Goal: Information Seeking & Learning: Learn about a topic

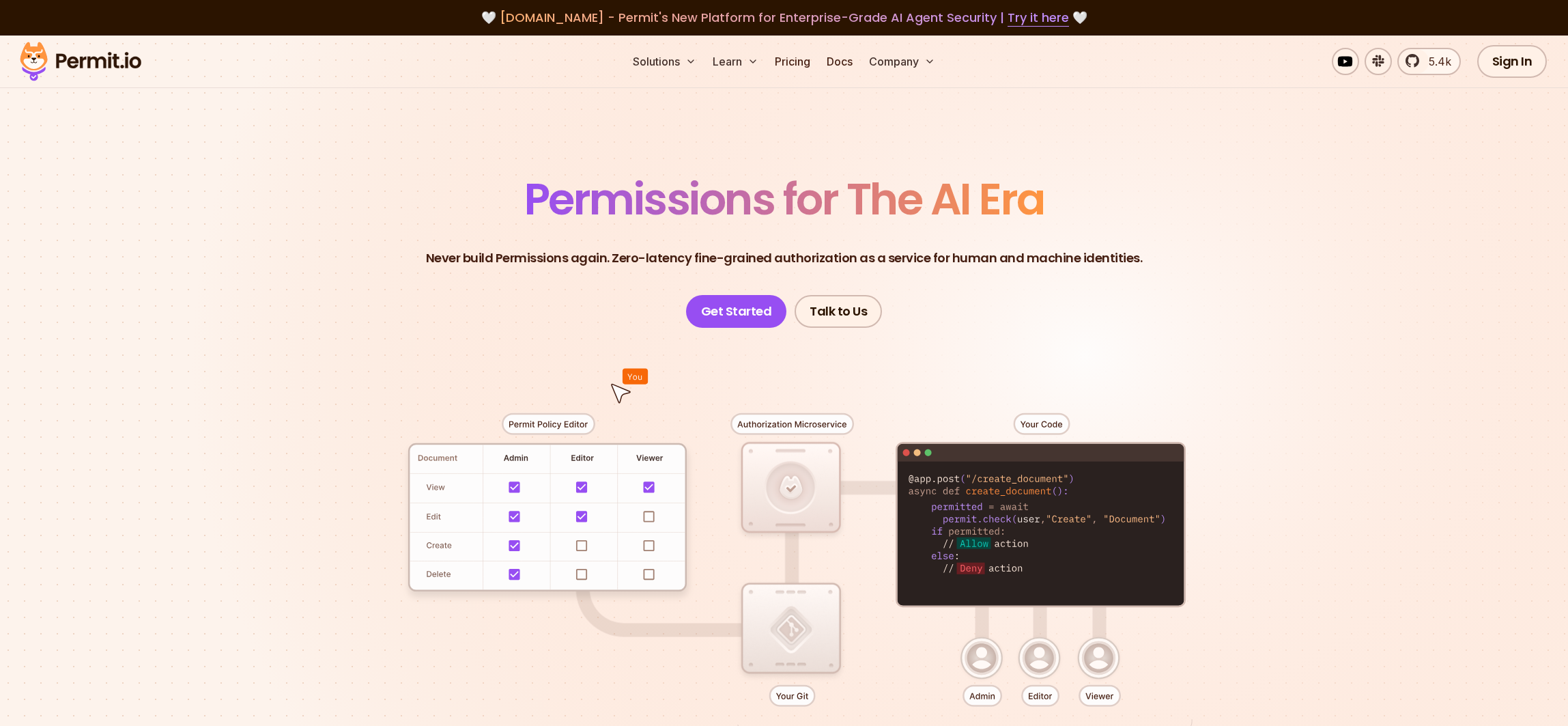
click at [527, 231] on header "Permissions for The AI Era Never build Permissions again. Zero-latency fine-gra…" at bounding box center [785, 252] width 956 height 150
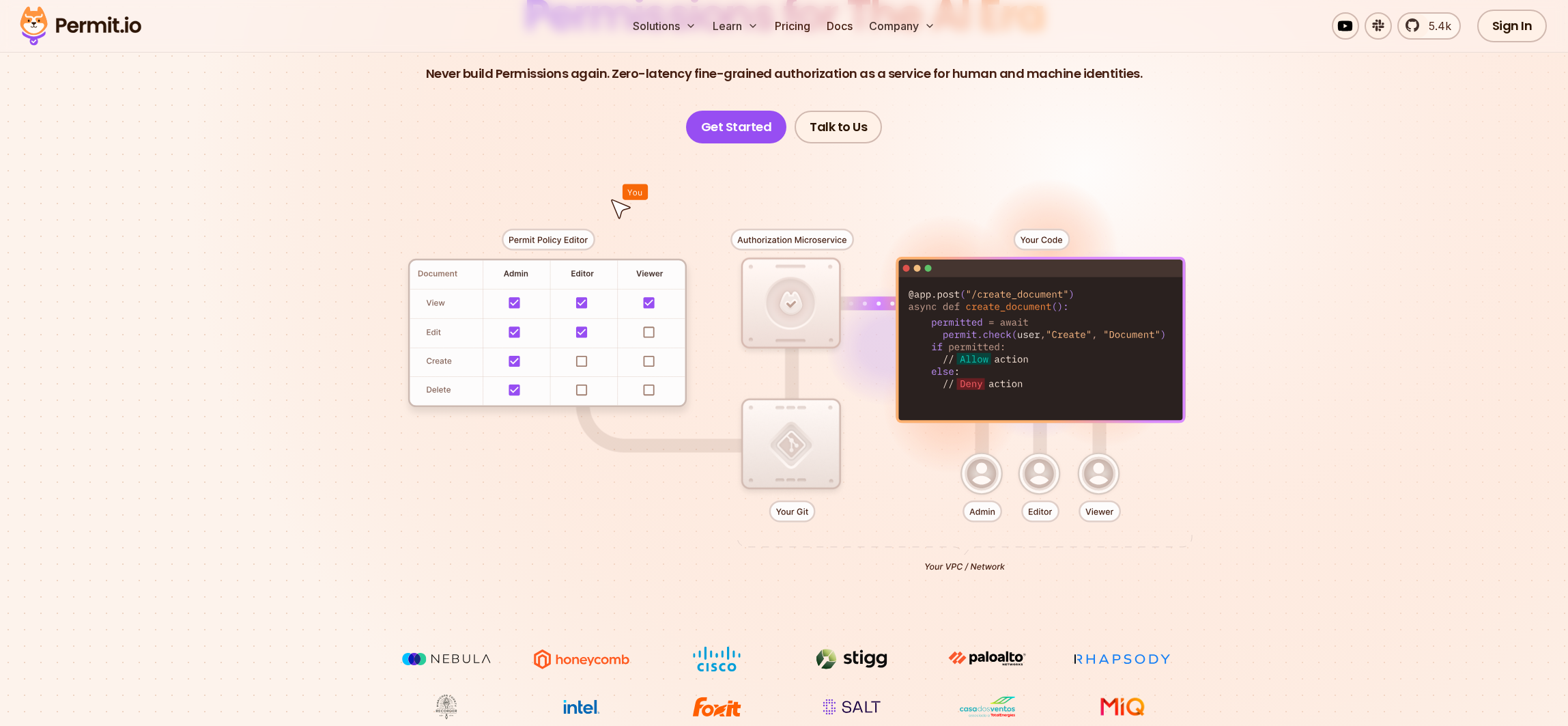
click at [212, 388] on section "Permissions for The AI Era Never build Permissions again. Zero-latency fine-gra…" at bounding box center [784, 301] width 1568 height 901
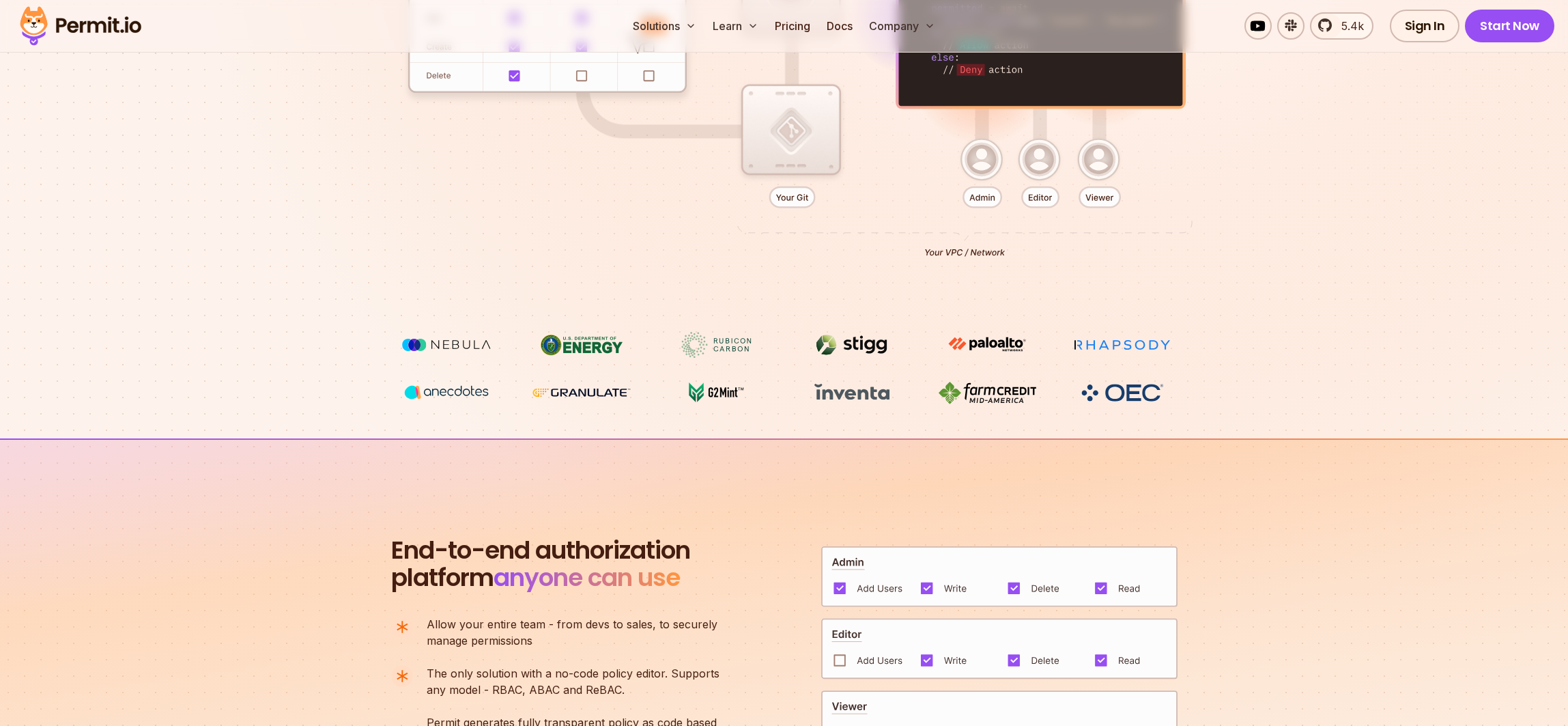
scroll to position [1131, 0]
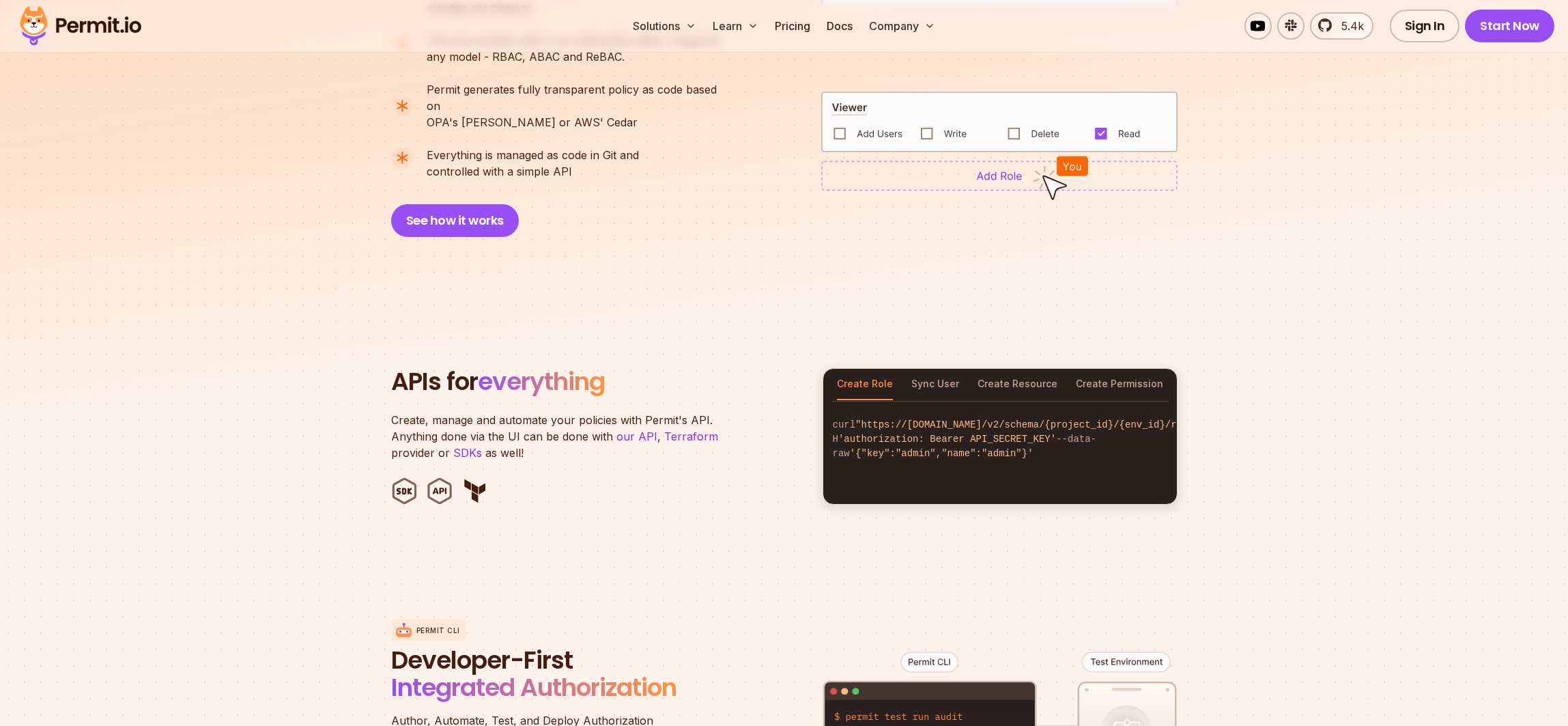
click at [307, 433] on section "APIs for everything Create, manage and automate your policies with Permit's API…" at bounding box center [784, 436] width 1568 height 268
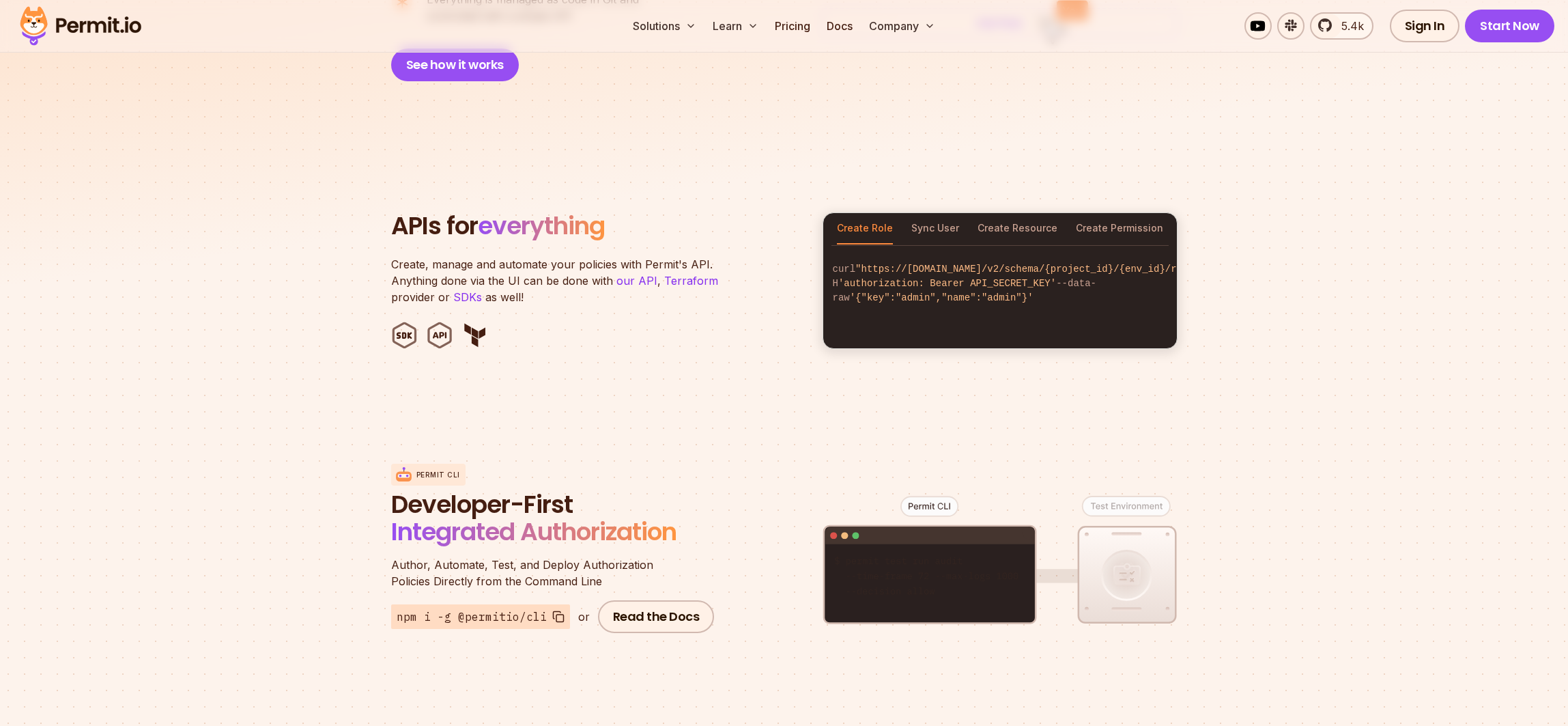
scroll to position [1285, 0]
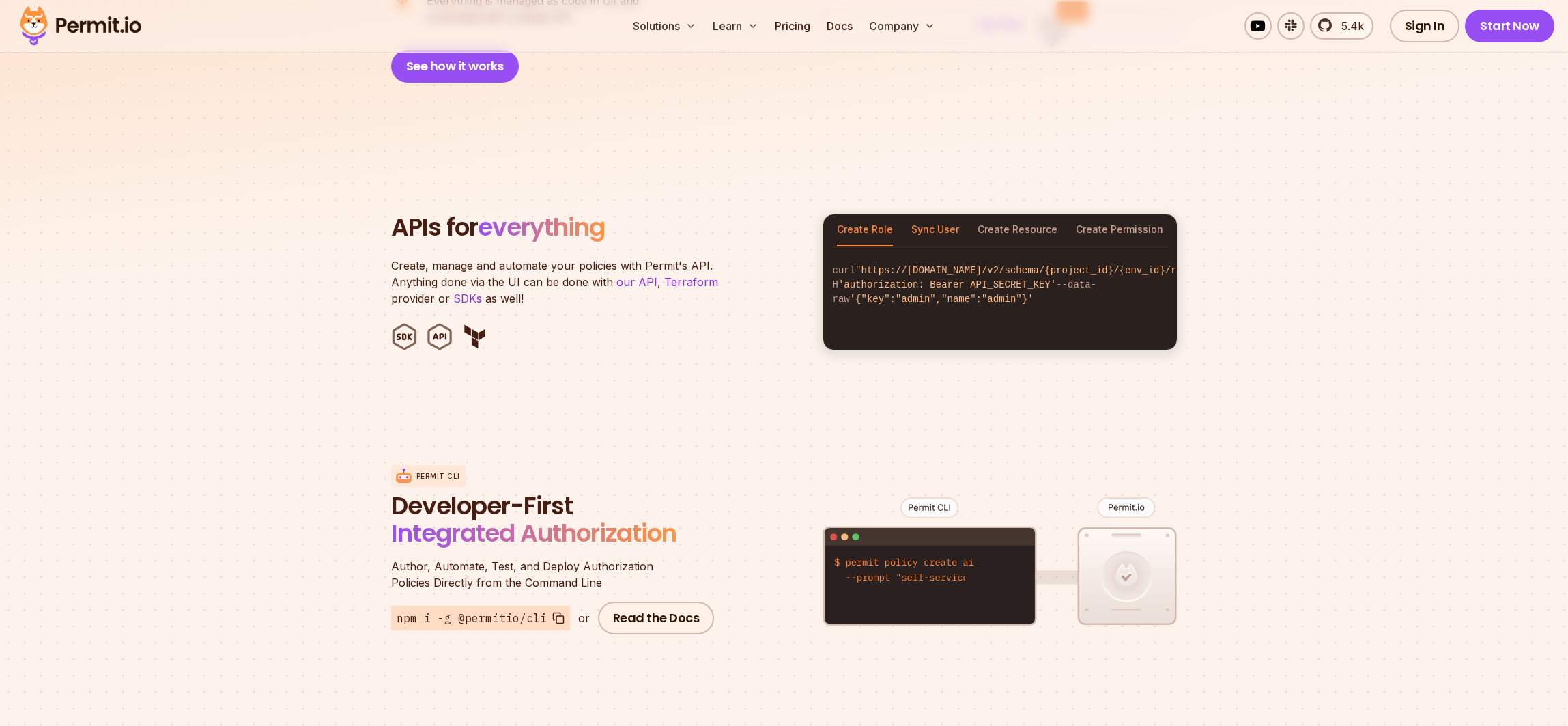
click at [930, 215] on button "Sync User" at bounding box center [935, 230] width 48 height 31
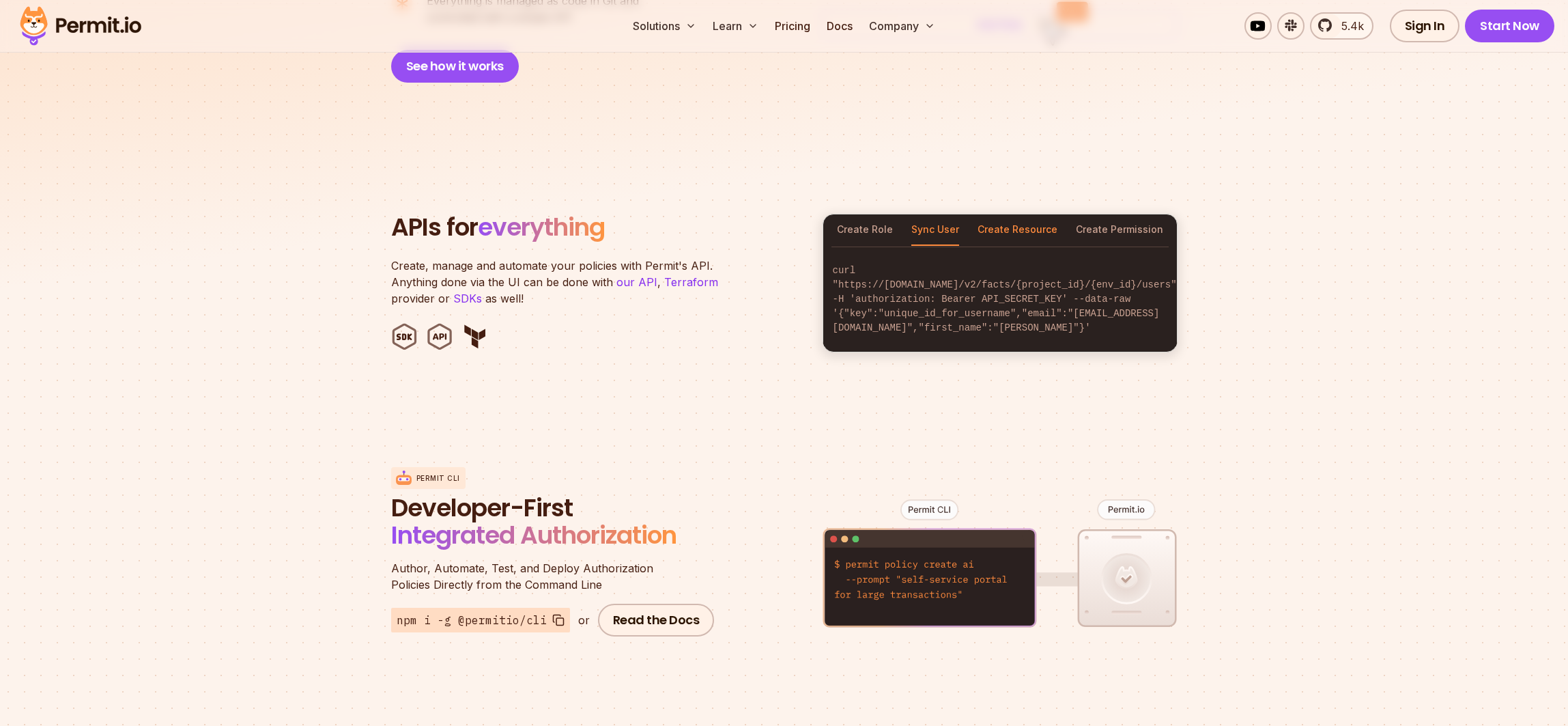
click at [1025, 215] on button "Create Resource" at bounding box center [1018, 230] width 80 height 31
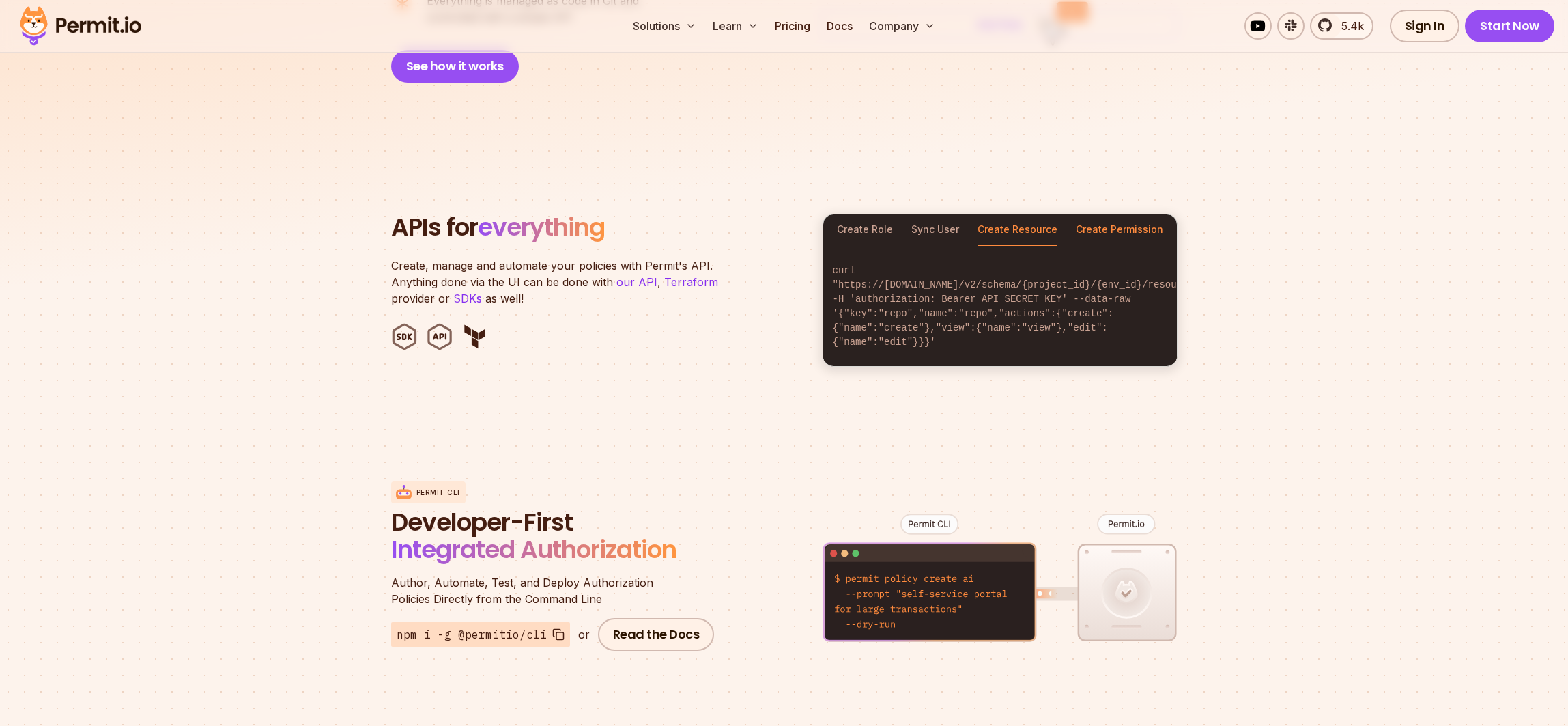
click at [1090, 215] on button "Create Permission" at bounding box center [1120, 230] width 88 height 31
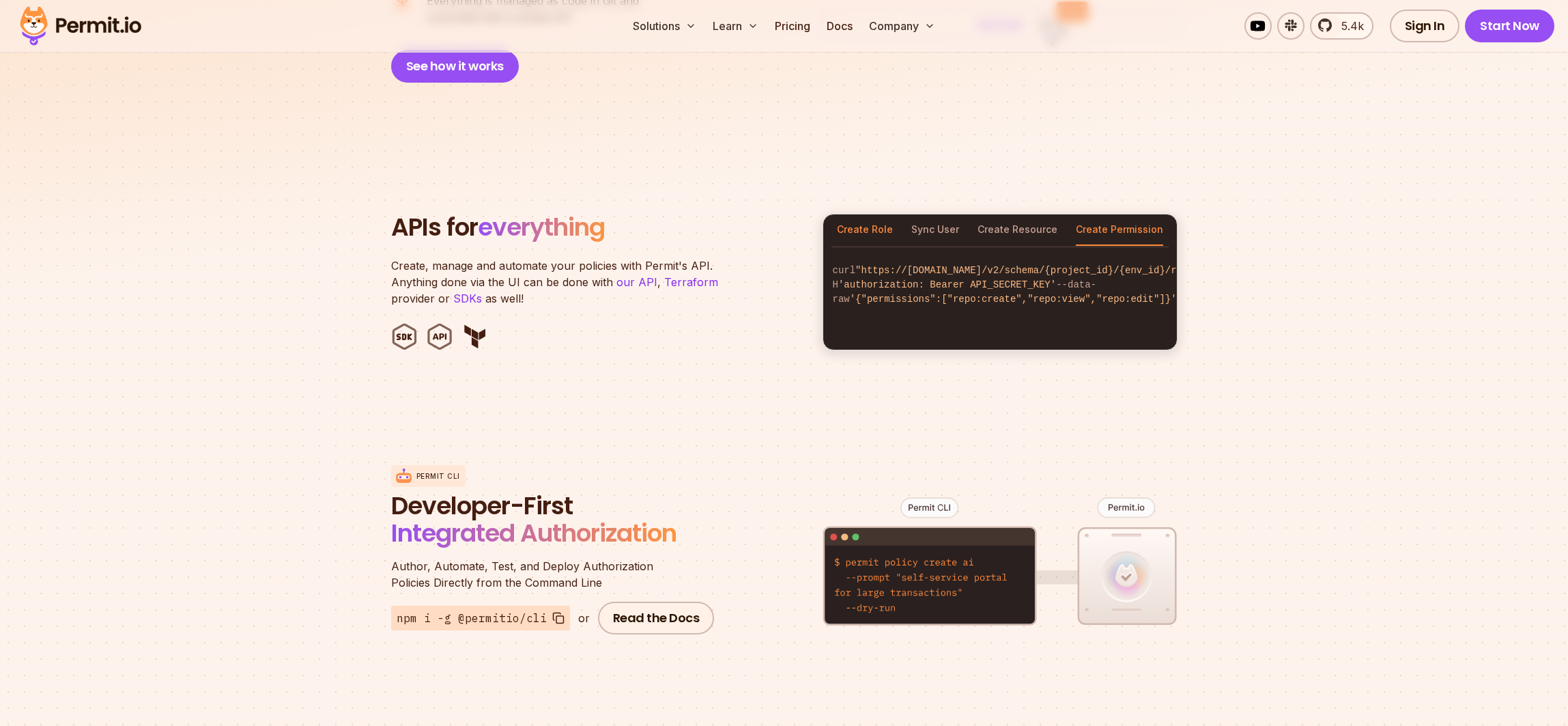
click at [866, 215] on button "Create Role" at bounding box center [865, 230] width 56 height 31
click at [1006, 215] on button "Create Resource" at bounding box center [1018, 230] width 80 height 31
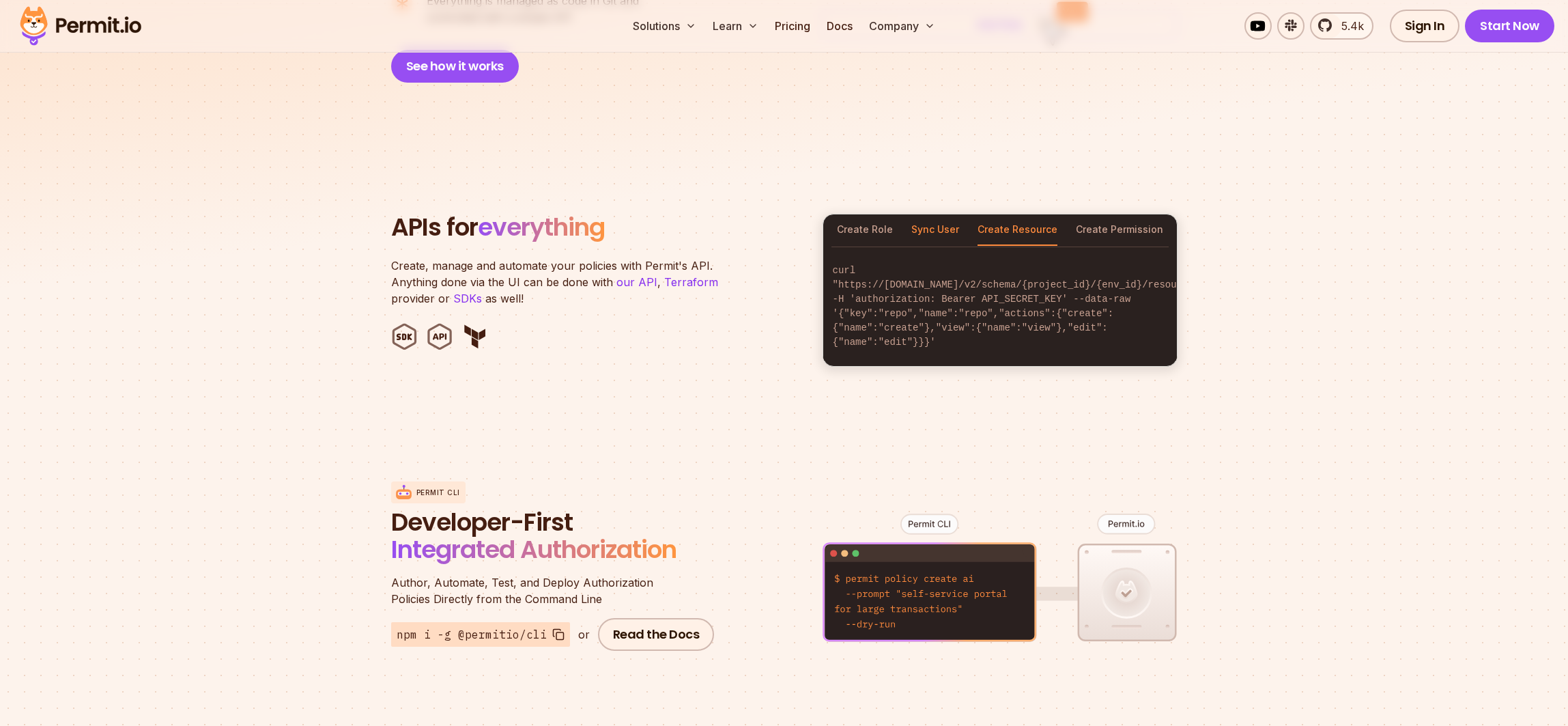
click at [947, 215] on button "Sync User" at bounding box center [935, 230] width 48 height 31
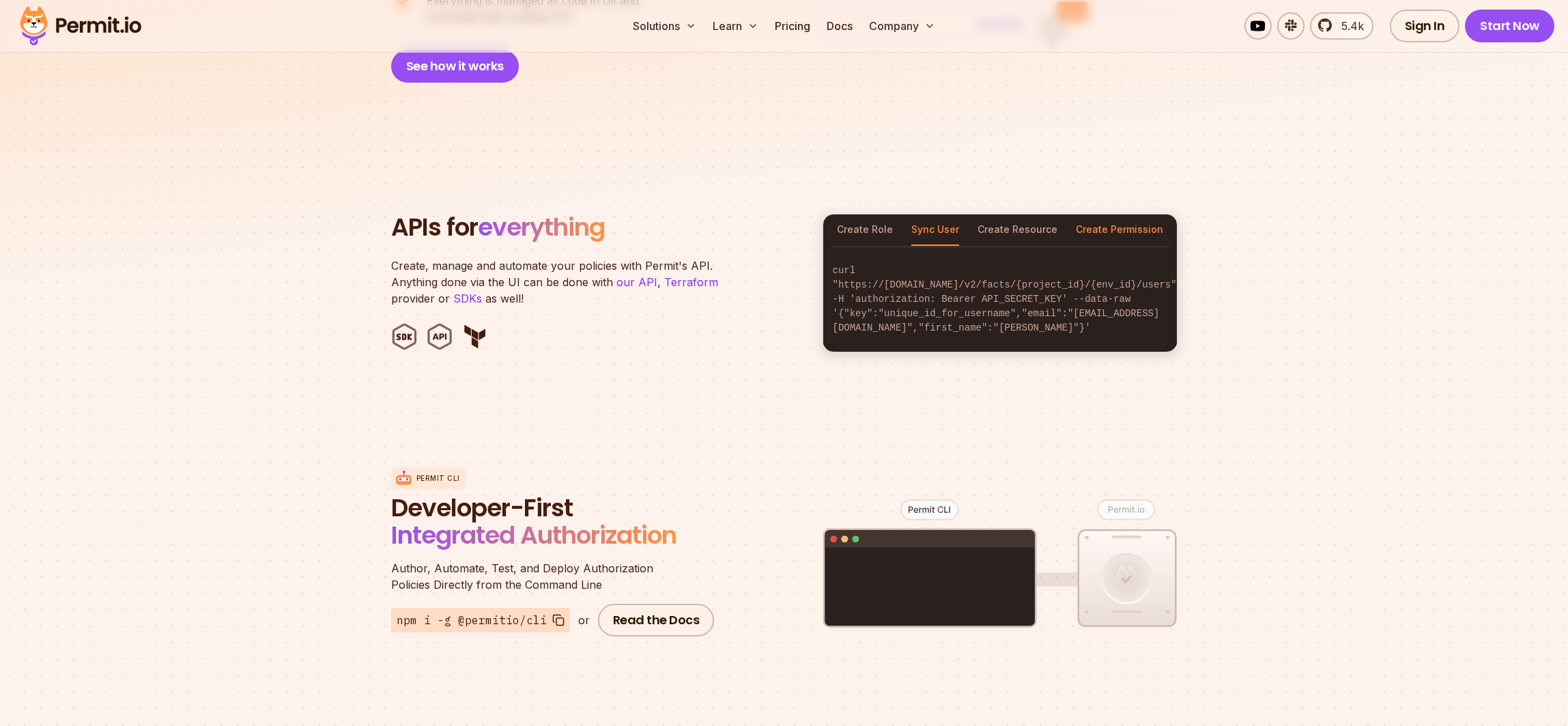
click at [1123, 215] on button "Create Permission" at bounding box center [1120, 230] width 88 height 31
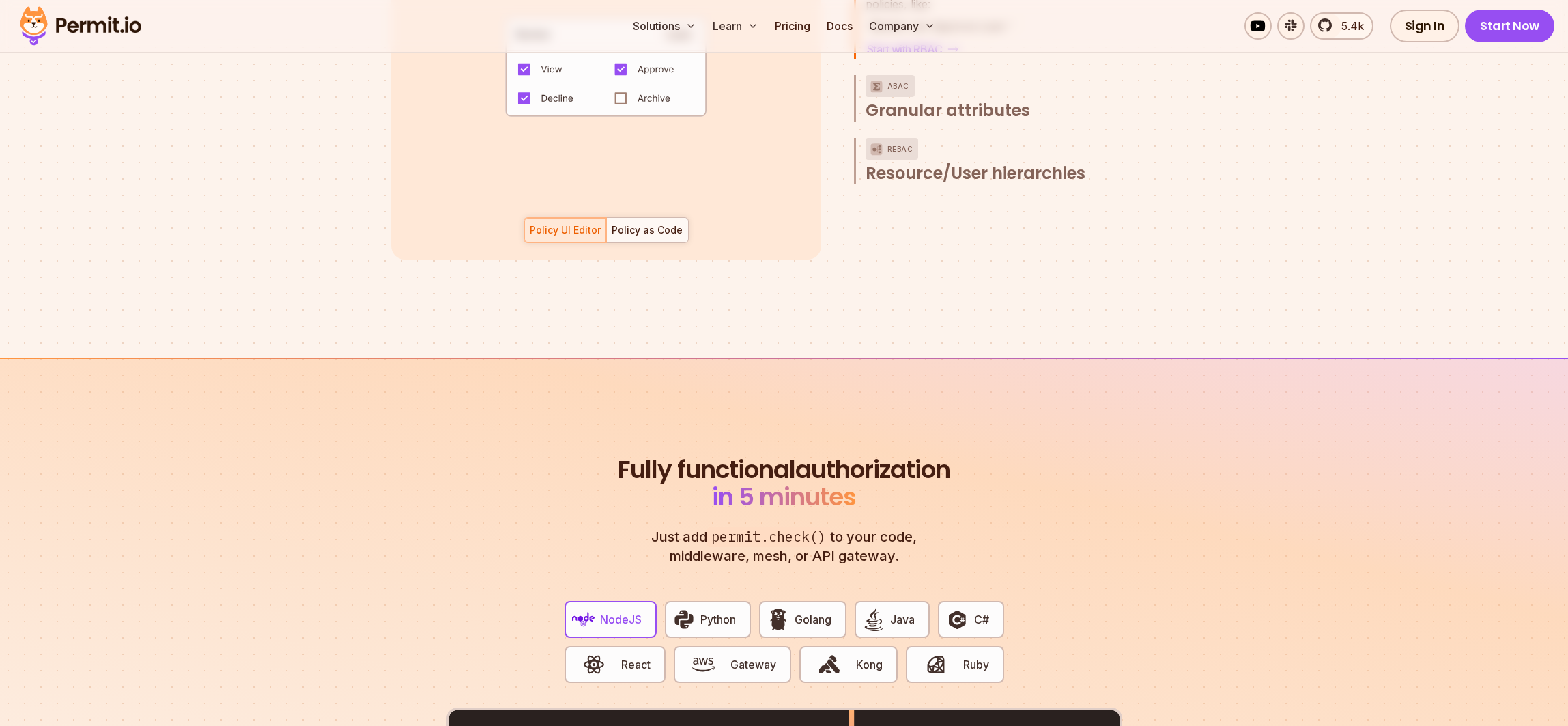
scroll to position [2301, 0]
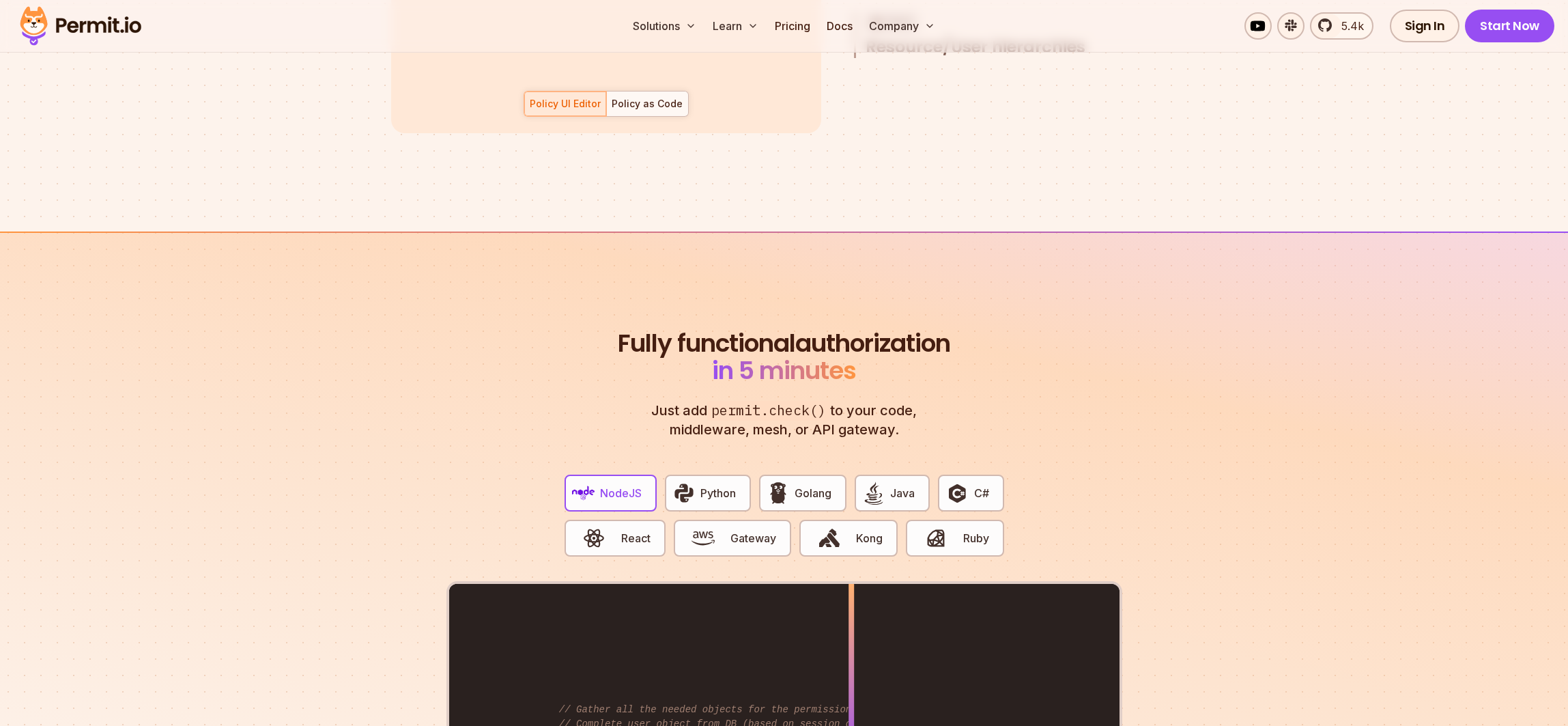
click at [242, 374] on section "Fully functional authorization in 5 minutes Just add permit.check() to your cod…" at bounding box center [784, 658] width 1568 height 852
click at [1241, 416] on section "Fully functional authorization in 5 minutes Just add permit.check() to your cod…" at bounding box center [784, 658] width 1568 height 852
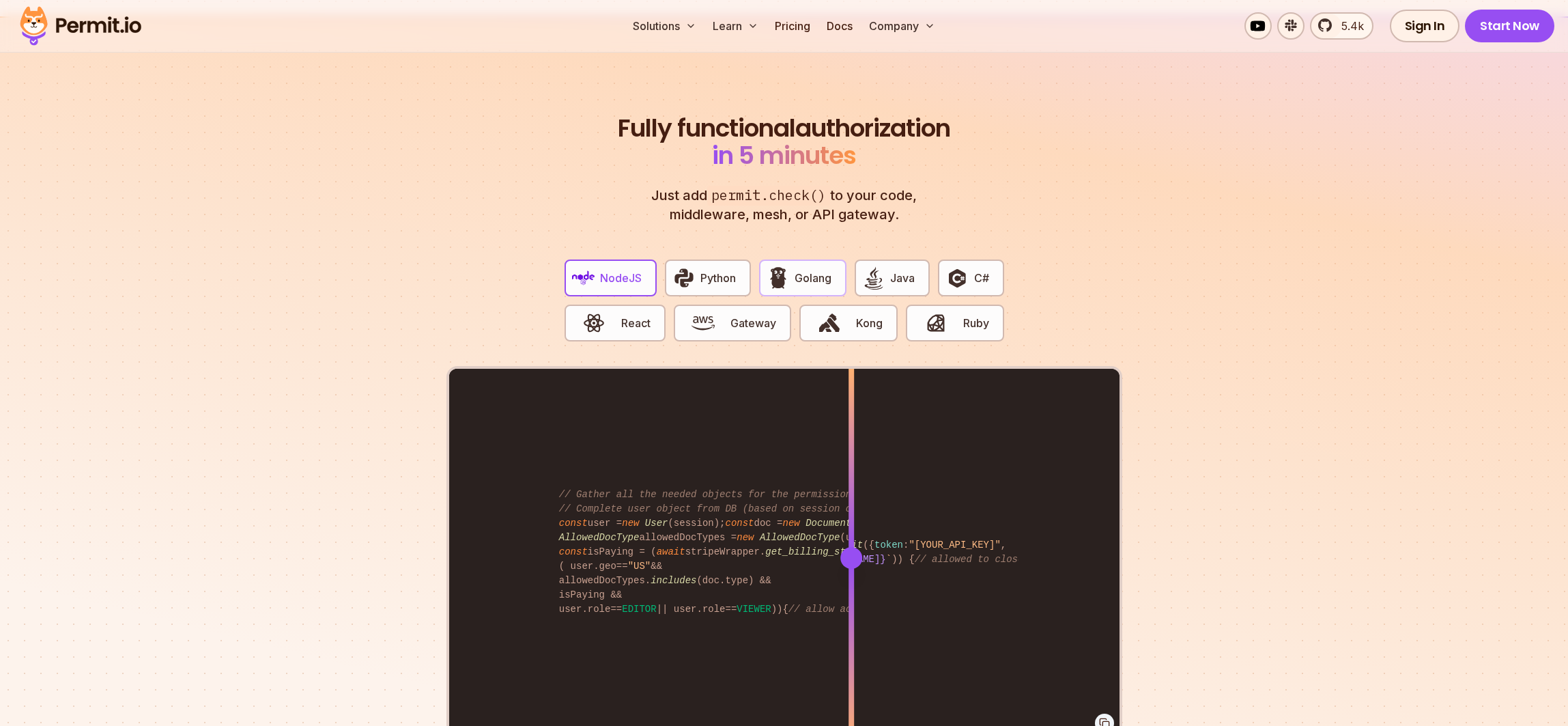
scroll to position [2519, 0]
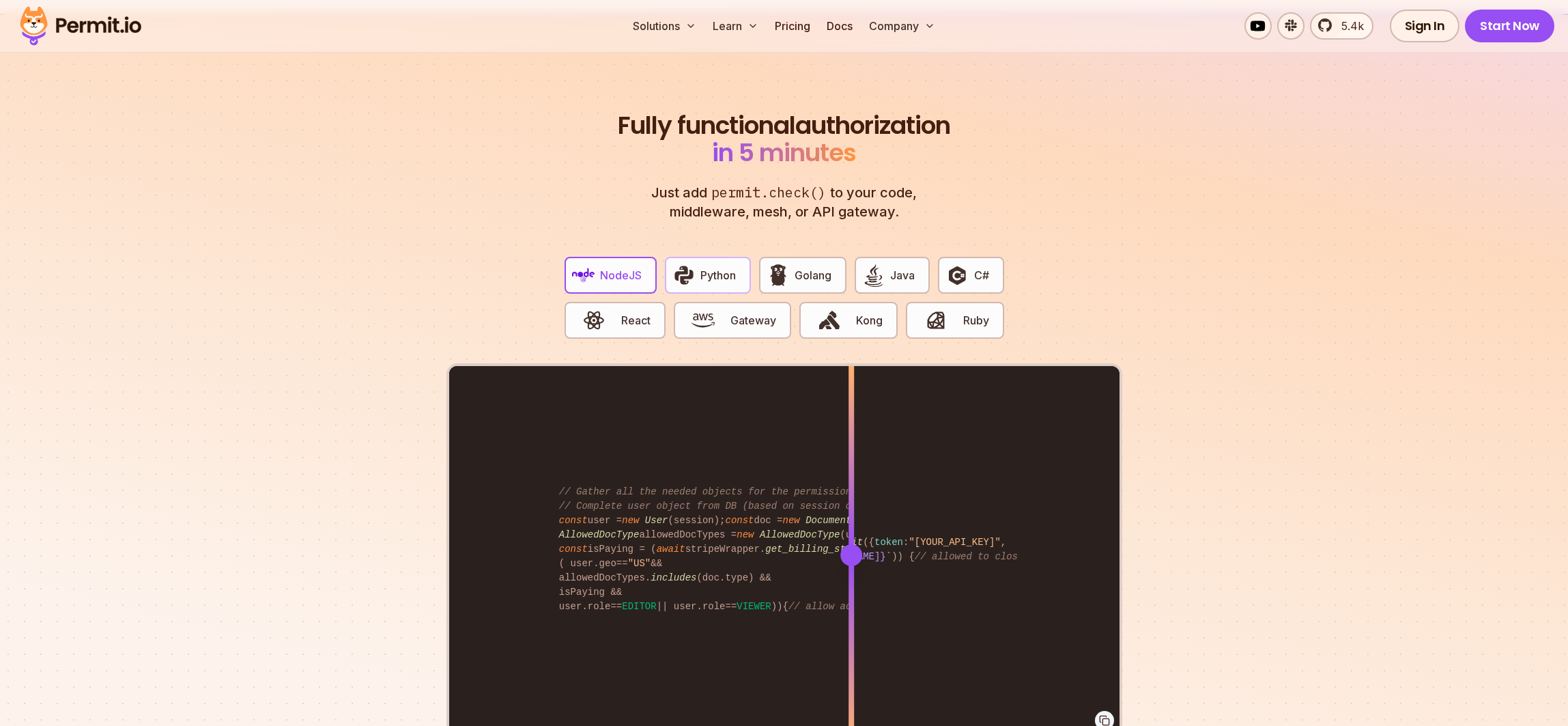
click at [721, 267] on span "Python" at bounding box center [718, 275] width 36 height 17
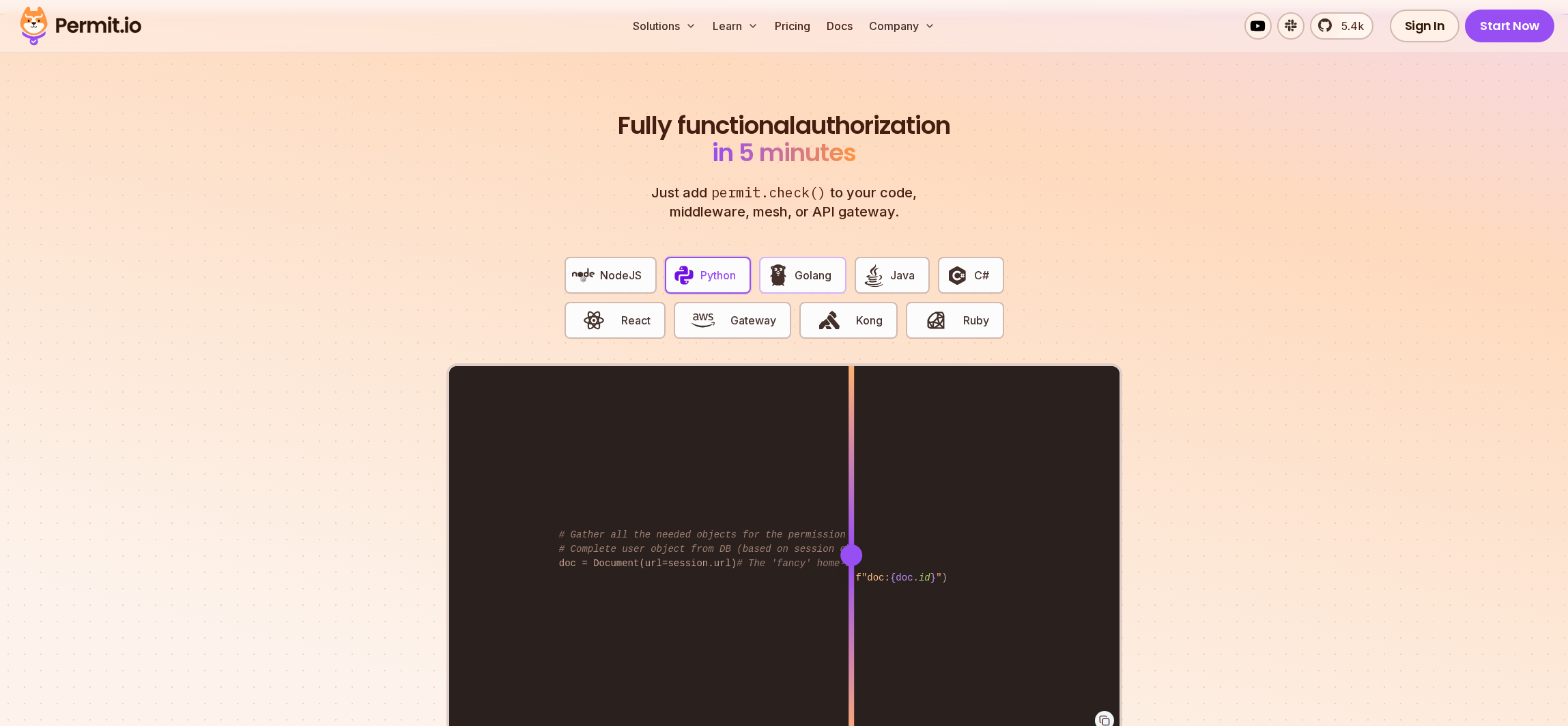
click at [786, 263] on img "button" at bounding box center [778, 275] width 23 height 23
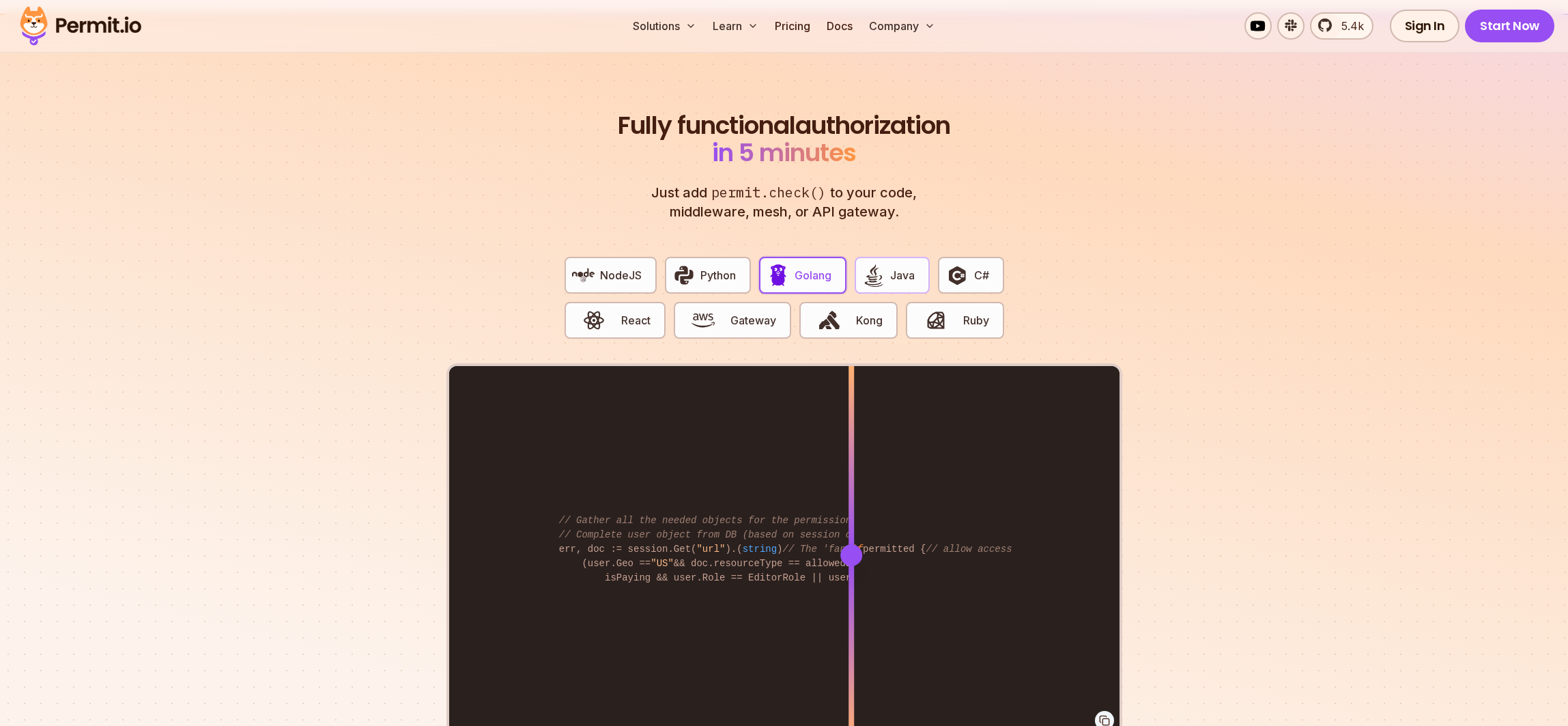
click at [884, 263] on img "button" at bounding box center [874, 275] width 23 height 23
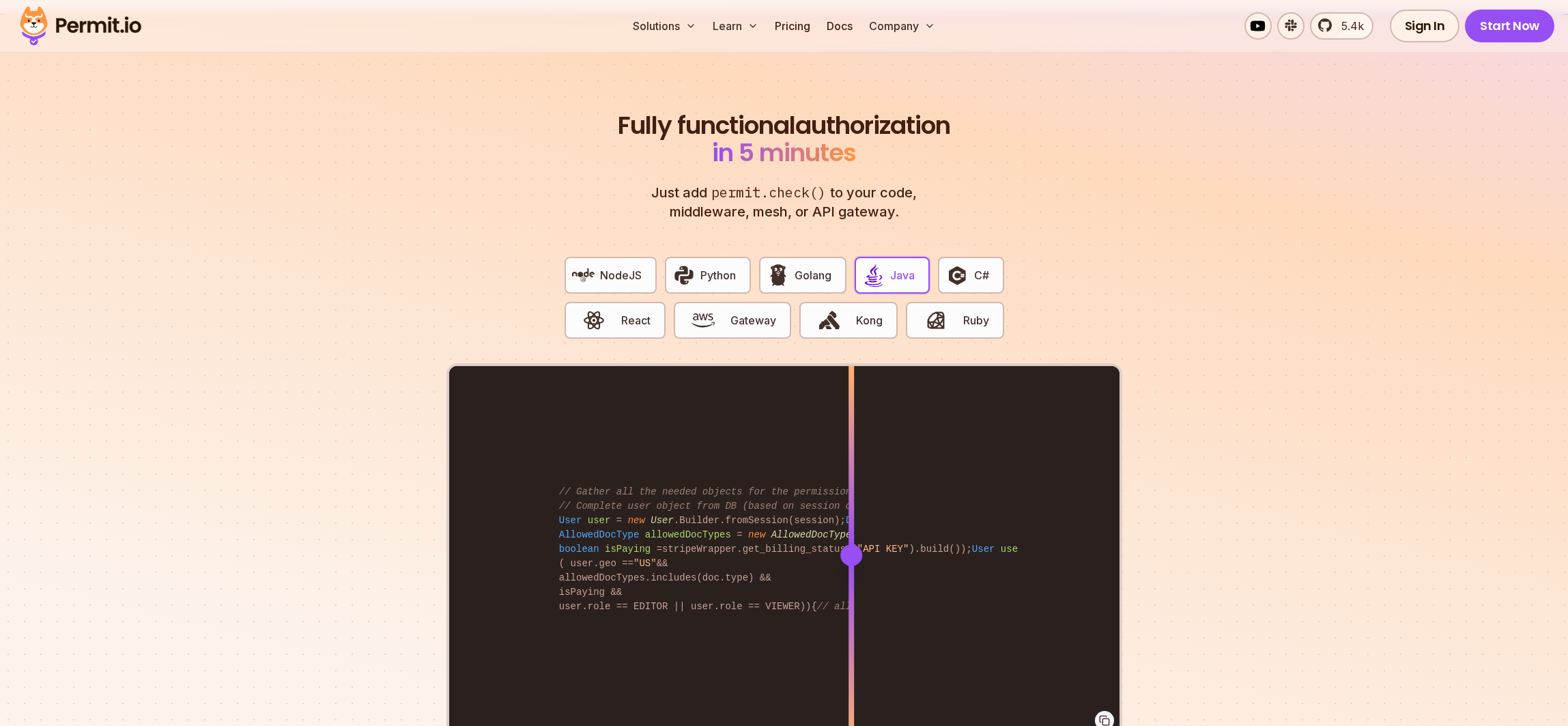
scroll to position [0, 17]
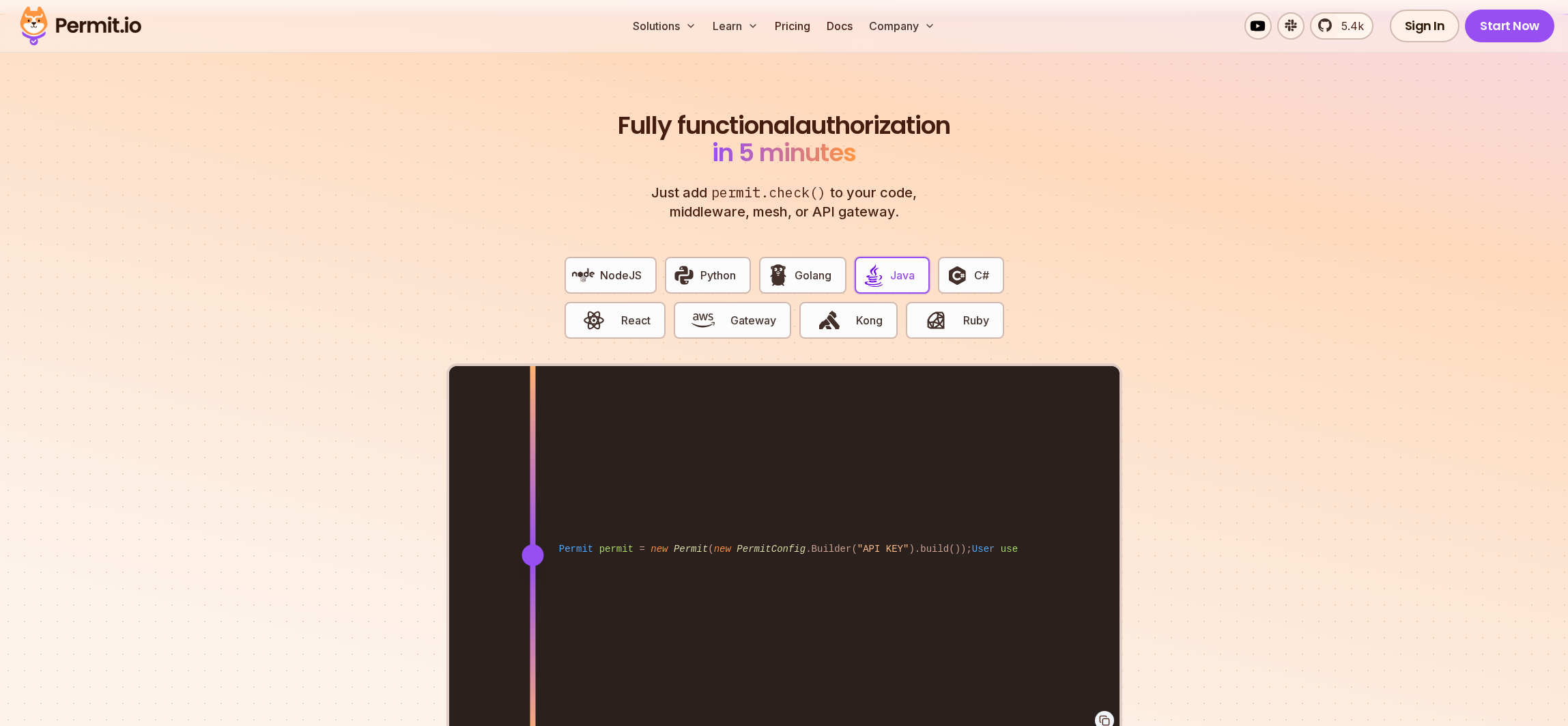
drag, startPoint x: 846, startPoint y: 536, endPoint x: 532, endPoint y: 541, distance: 314.0
click at [532, 544] on div at bounding box center [532, 555] width 22 height 22
click at [811, 267] on span "Golang" at bounding box center [813, 275] width 37 height 17
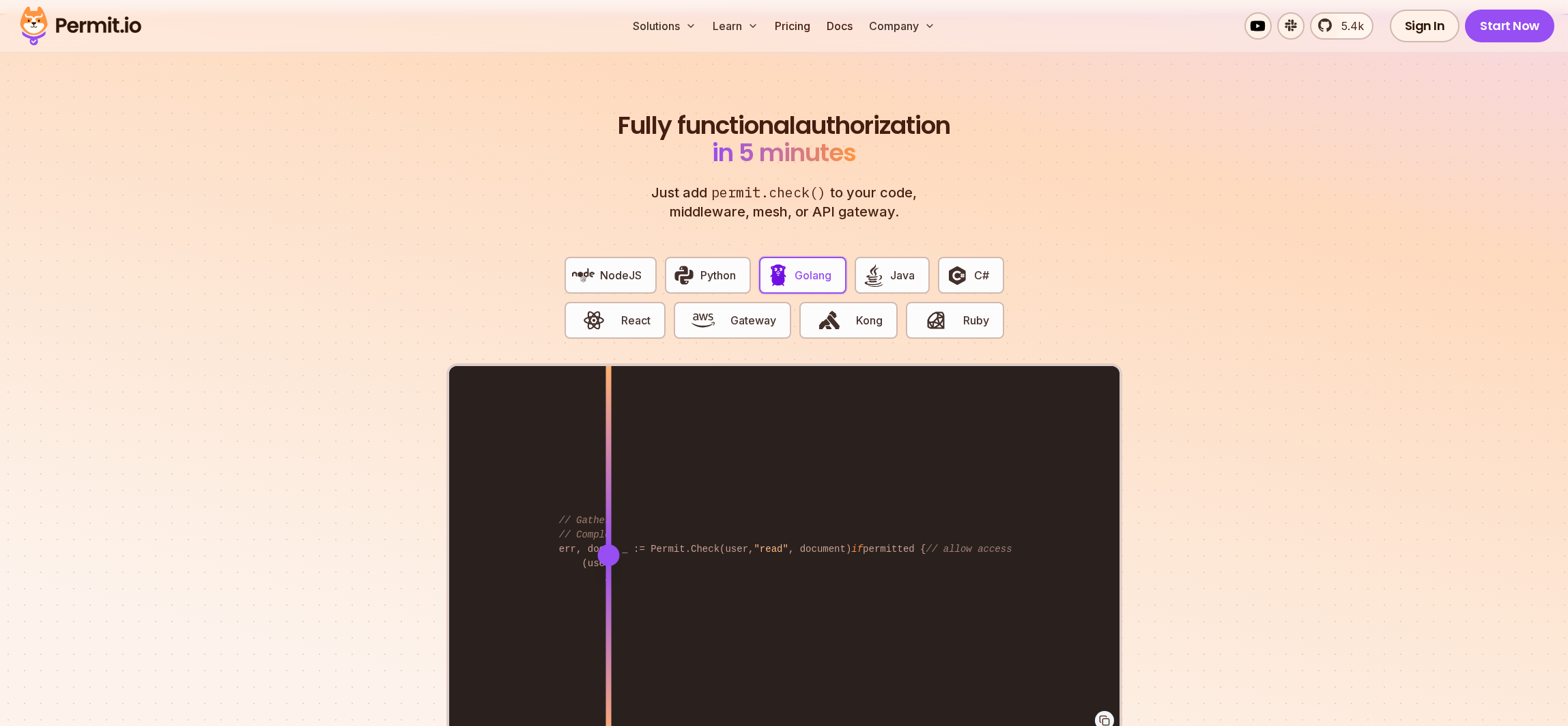
drag, startPoint x: 852, startPoint y: 534, endPoint x: 607, endPoint y: 487, distance: 249.5
click at [607, 487] on div at bounding box center [608, 554] width 5 height 377
click at [703, 267] on span "Python" at bounding box center [718, 275] width 36 height 17
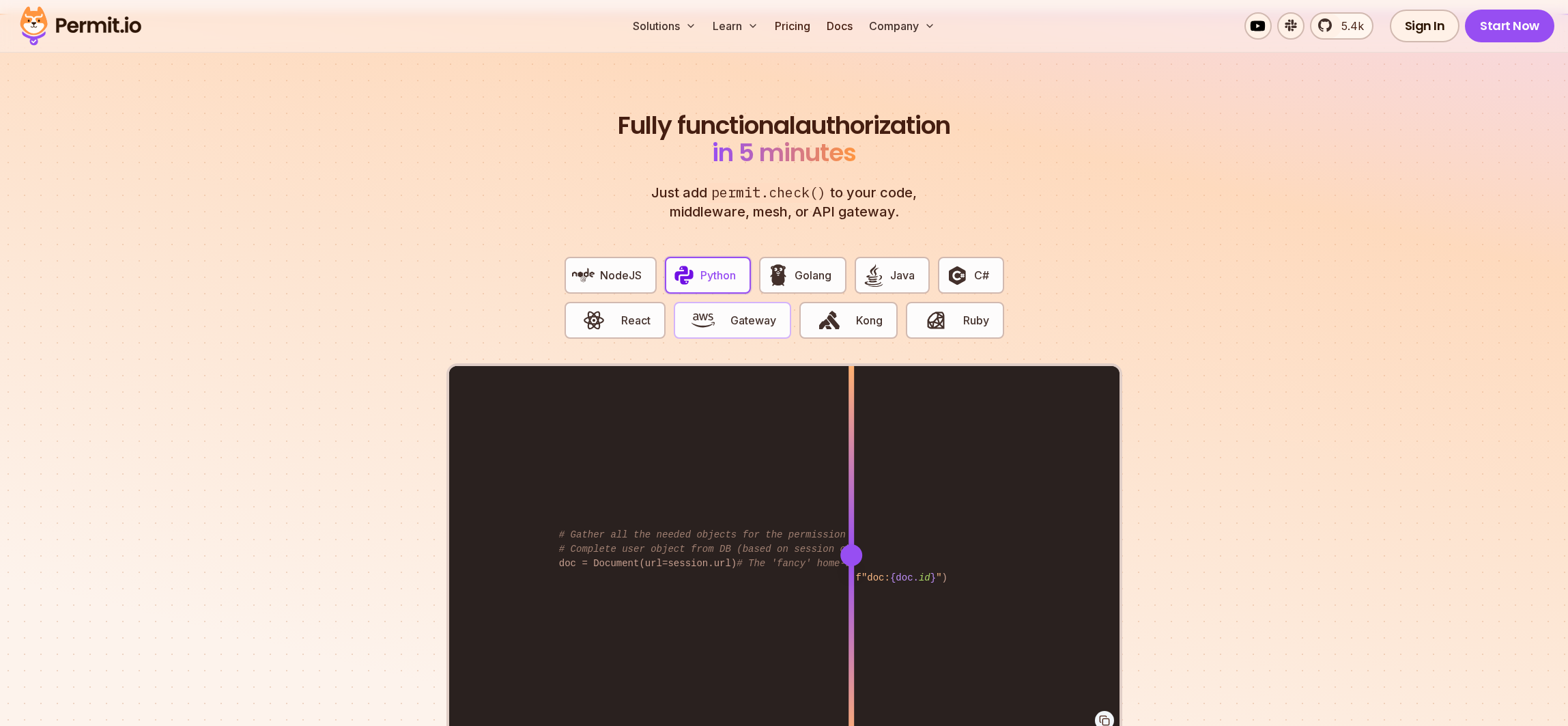
click at [735, 312] on span "Gateway" at bounding box center [754, 320] width 46 height 17
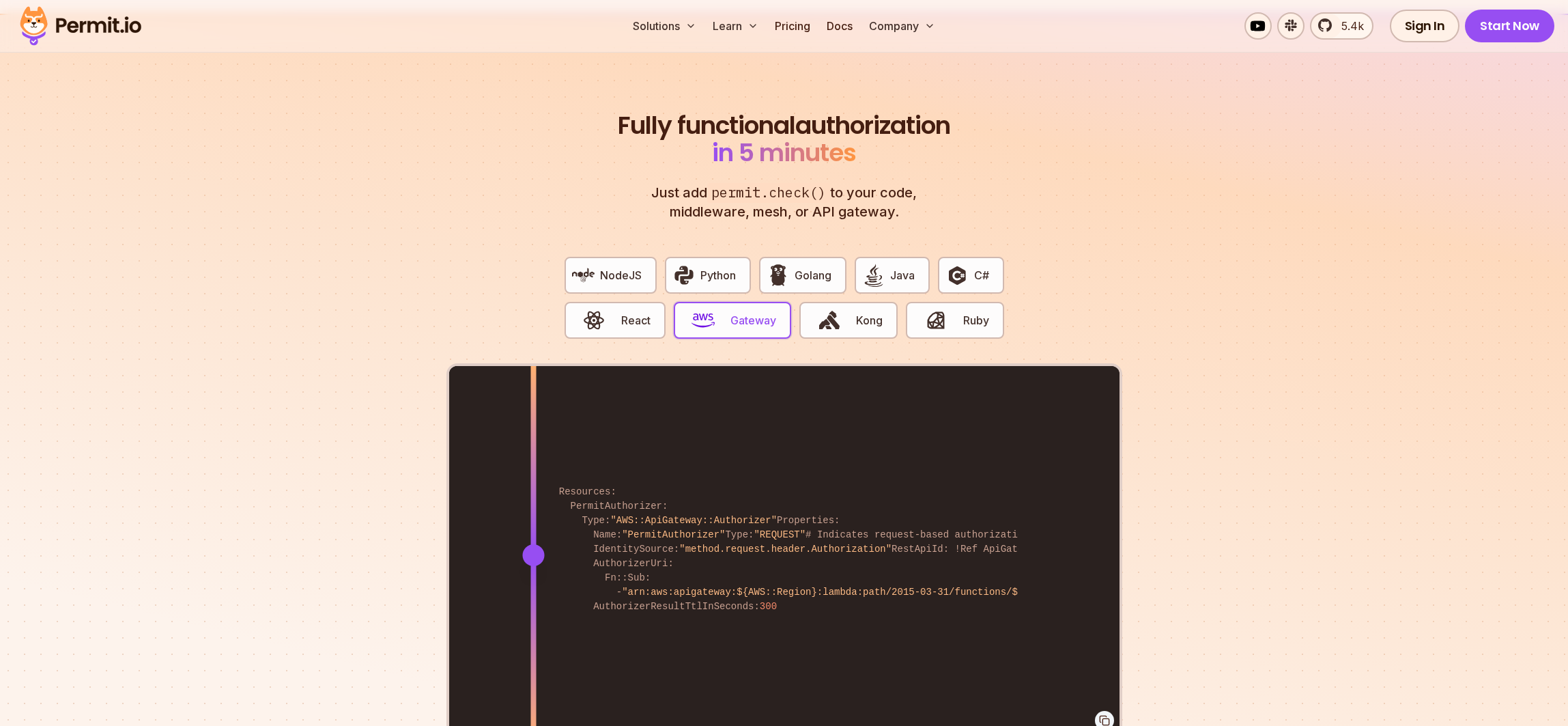
drag, startPoint x: 849, startPoint y: 540, endPoint x: 531, endPoint y: 532, distance: 318.1
click at [531, 544] on div at bounding box center [533, 555] width 22 height 22
click at [629, 312] on span "React" at bounding box center [636, 320] width 30 height 17
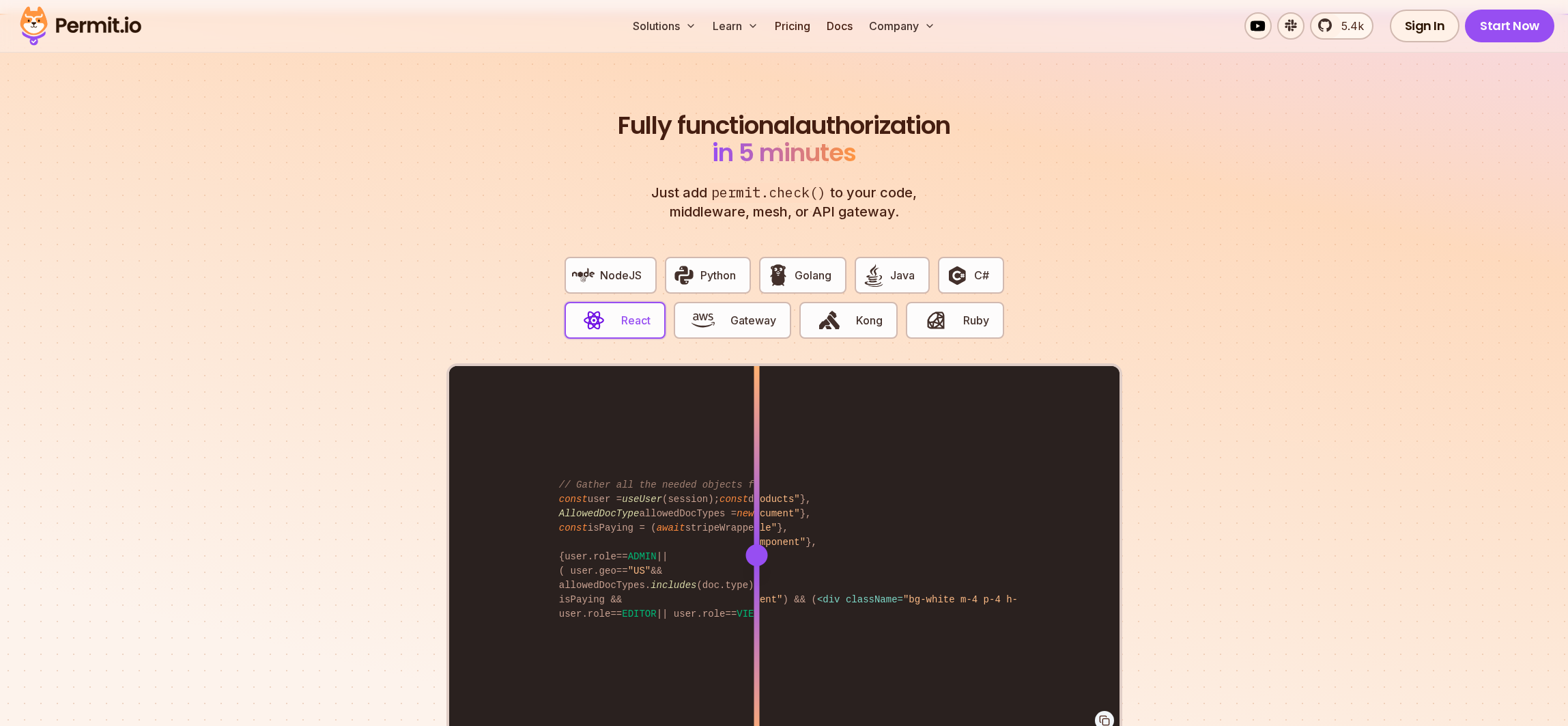
drag, startPoint x: 850, startPoint y: 545, endPoint x: 757, endPoint y: 514, distance: 98.0
click at [757, 514] on div at bounding box center [756, 554] width 5 height 377
click at [557, 150] on div "Fully functional authorization in 5 minutes Just add permit.check() to your cod…" at bounding box center [785, 456] width 676 height 689
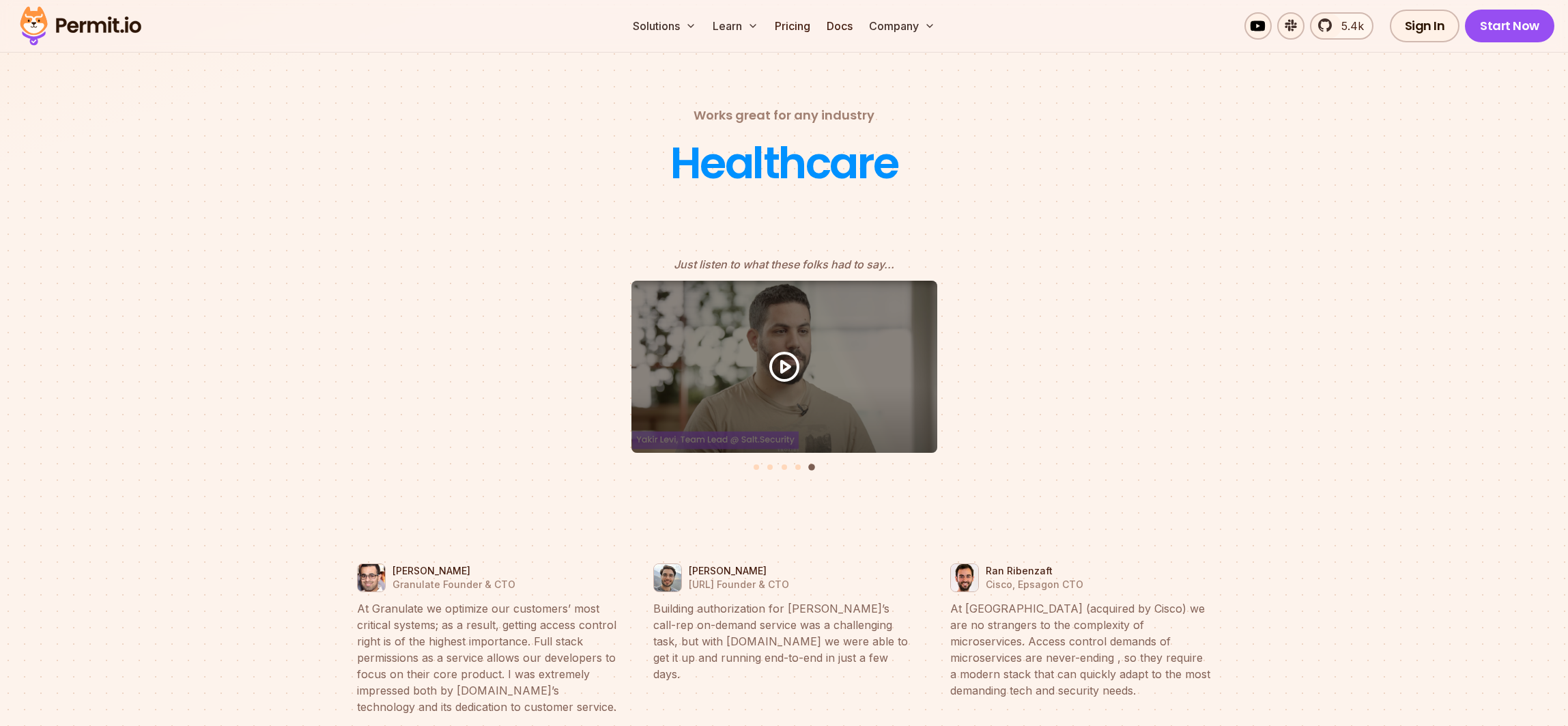
scroll to position [5918, 0]
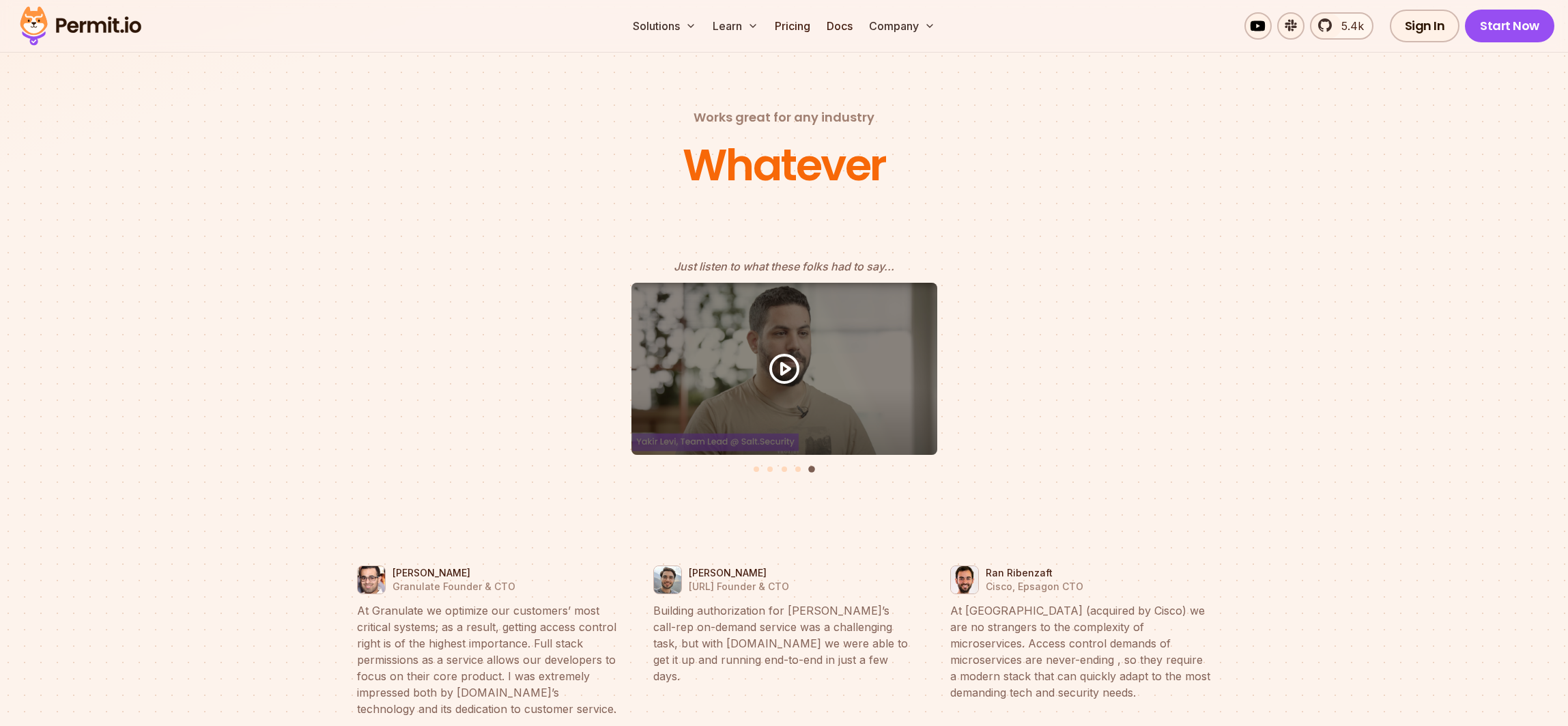
click at [762, 150] on div "Whatever" at bounding box center [784, 165] width 203 height 55
click at [448, 258] on div "Just listen to what these folks had to say..." at bounding box center [785, 368] width 874 height 221
click at [276, 175] on section "Works great for any industry Fintech Just listen to what these folks had to say…" at bounding box center [784, 588] width 1568 height 1157
